Goal: Information Seeking & Learning: Check status

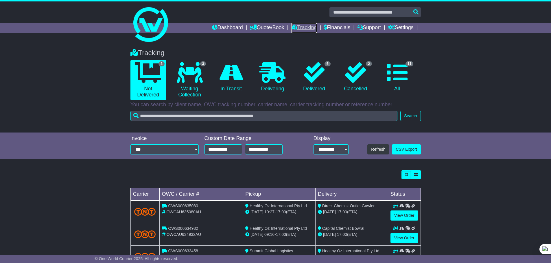
click at [310, 29] on link "Tracking" at bounding box center [303, 28] width 25 height 10
click at [466, 88] on div "Tracking 3 Not Delivered 3 Waiting Collection 0 In Transit 0 Delivering 6" at bounding box center [275, 88] width 551 height 90
click at [308, 27] on link "Tracking" at bounding box center [303, 28] width 25 height 10
click at [467, 58] on div "Tracking 3 Not Delivered 3 Waiting Collection 0 In Transit 0 Delivering 6" at bounding box center [275, 88] width 551 height 90
click at [468, 90] on div "Tracking 3 Not Delivered 3 Waiting Collection 0 In Transit 0 Delivering 6" at bounding box center [275, 88] width 551 height 90
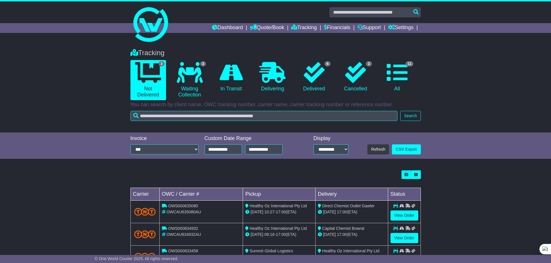
click at [448, 55] on div "Tracking 3 Not Delivered 3 Waiting Collection 0 In Transit 0 Delivering 6" at bounding box center [275, 88] width 551 height 90
click at [451, 78] on div "Tracking 3 Not Delivered 3 Waiting Collection 0 In Transit 0 Delivering 6" at bounding box center [275, 88] width 551 height 90
click at [308, 25] on link "Tracking" at bounding box center [303, 28] width 25 height 10
